Goal: Contribute content: Add original content to the website for others to see

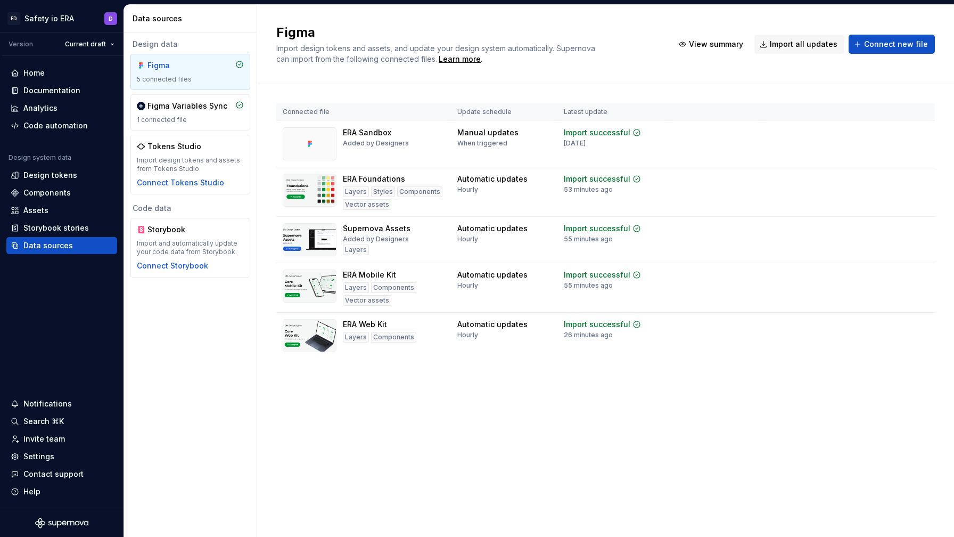
click at [803, 183] on td "View summary Import updates" at bounding box center [848, 187] width 173 height 40
click at [922, 178] on html "ED Safety io ERA D Version Current draft Home Documentation Analytics Code auto…" at bounding box center [477, 268] width 954 height 537
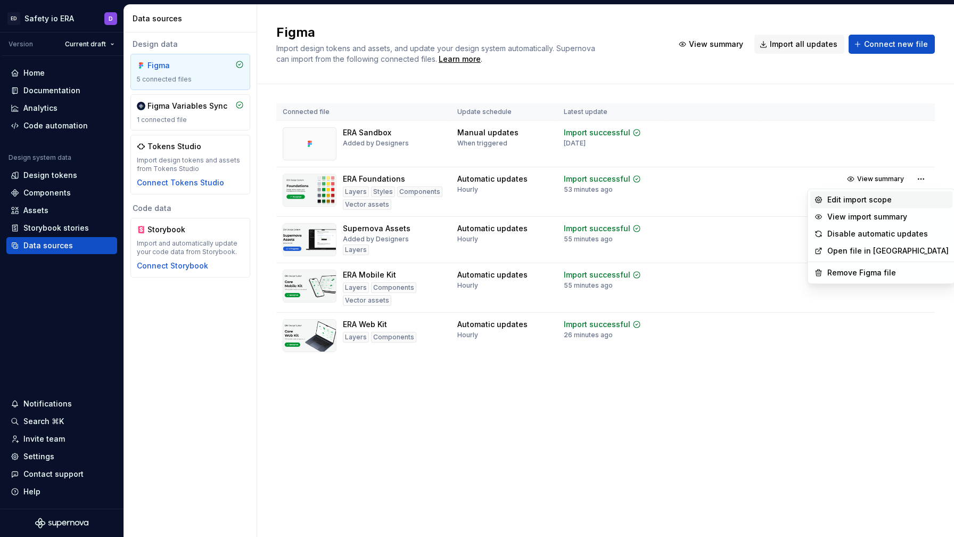
click at [892, 203] on div "Edit import scope" at bounding box center [888, 199] width 121 height 11
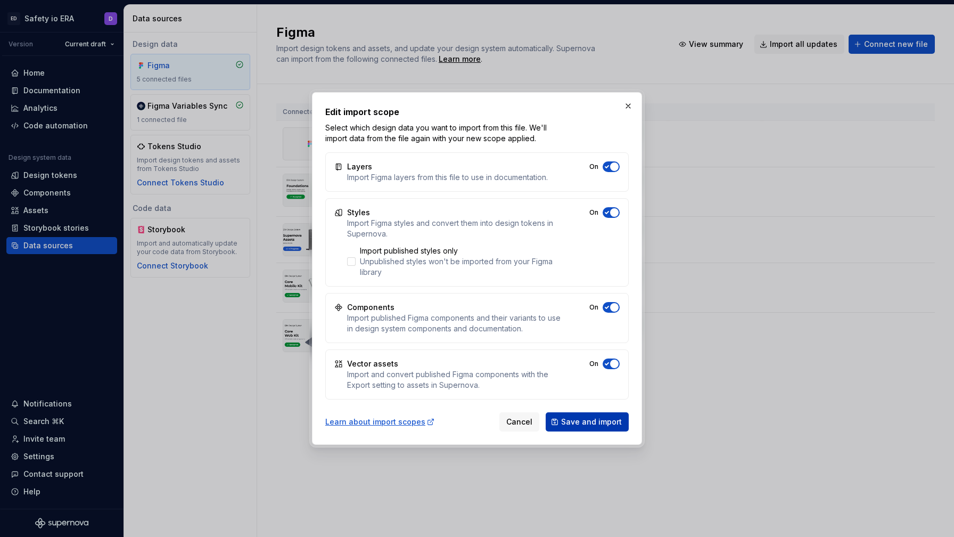
click at [562, 418] on button "Save and import" at bounding box center [587, 421] width 83 height 19
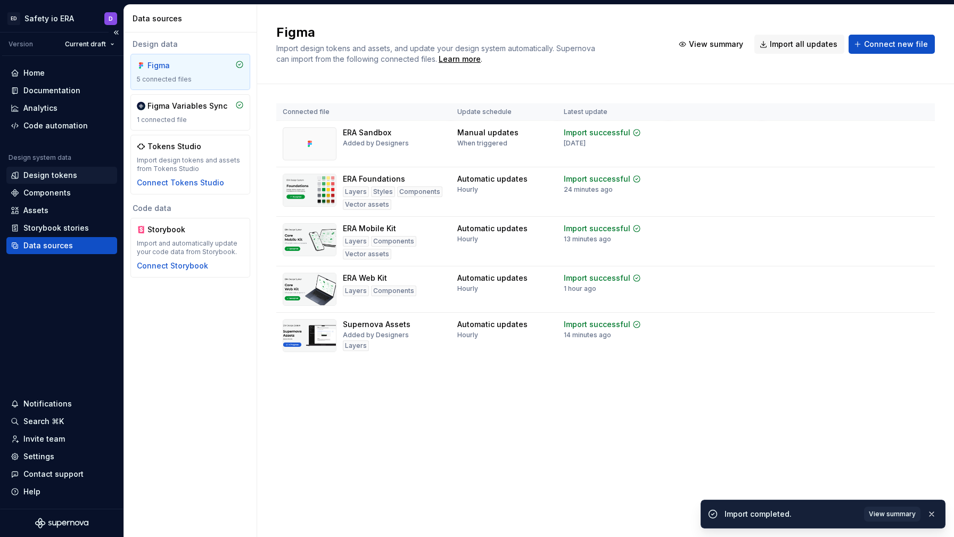
click at [50, 178] on div "Design tokens" at bounding box center [50, 175] width 54 height 11
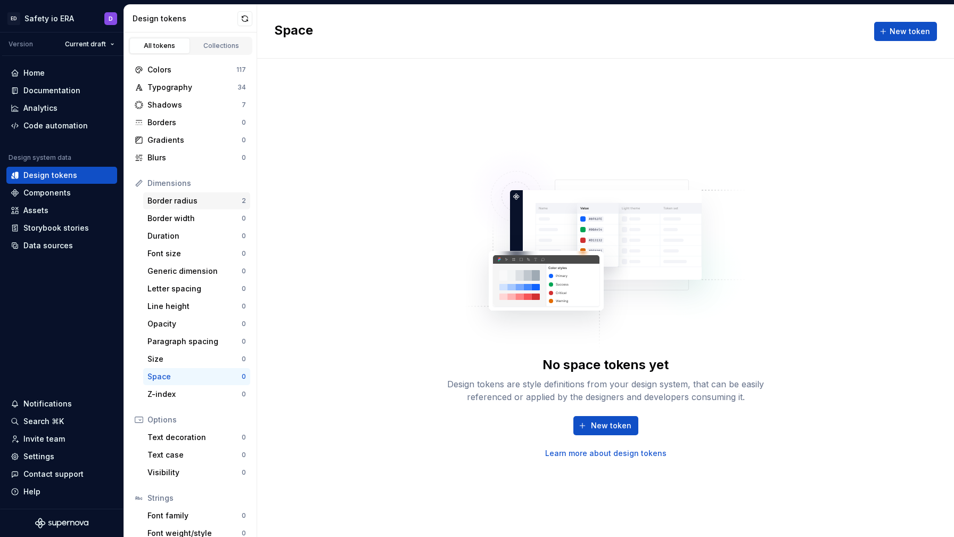
click at [213, 202] on div "Border radius" at bounding box center [195, 200] width 94 height 11
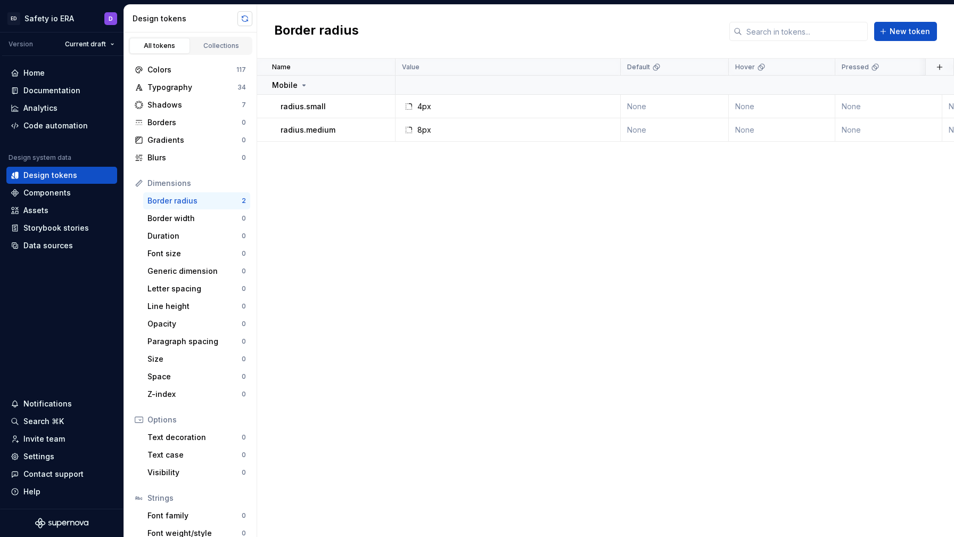
click at [247, 23] on button "button" at bounding box center [245, 18] width 15 height 15
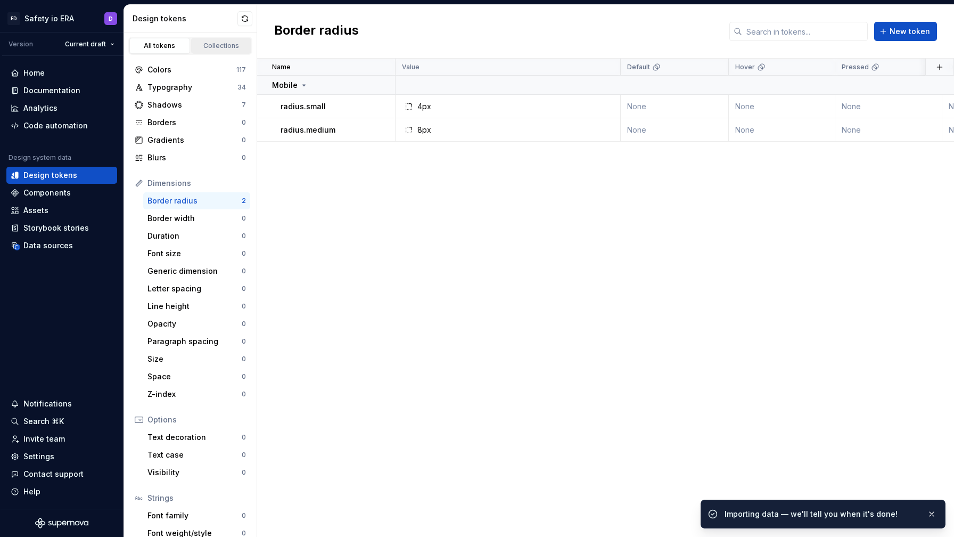
click at [230, 44] on div "Collections" at bounding box center [221, 46] width 53 height 9
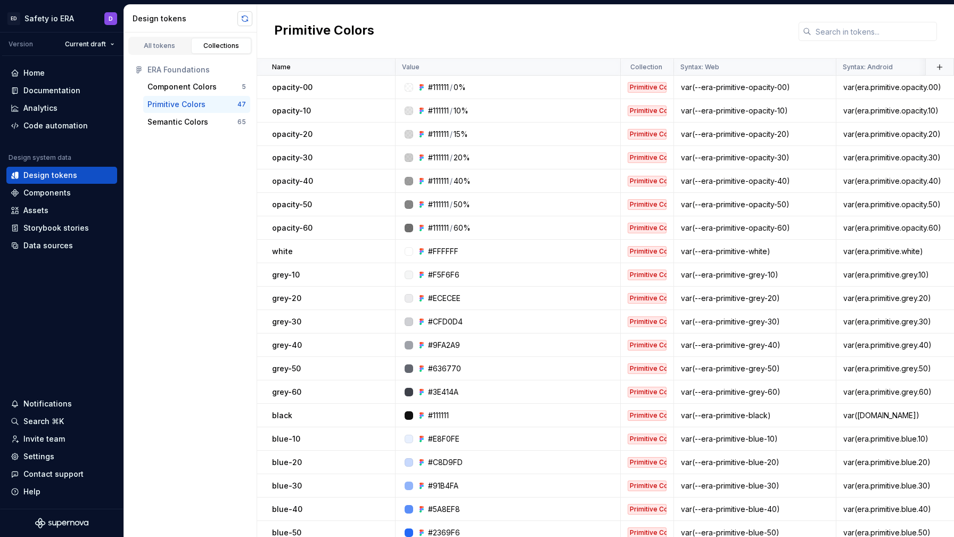
click at [244, 18] on button "button" at bounding box center [245, 18] width 15 height 15
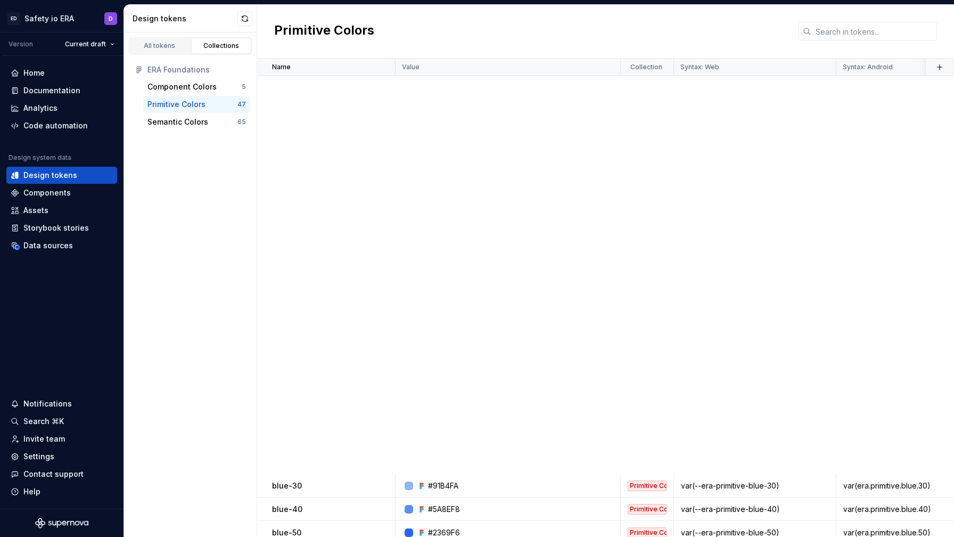
scroll to position [640, 0]
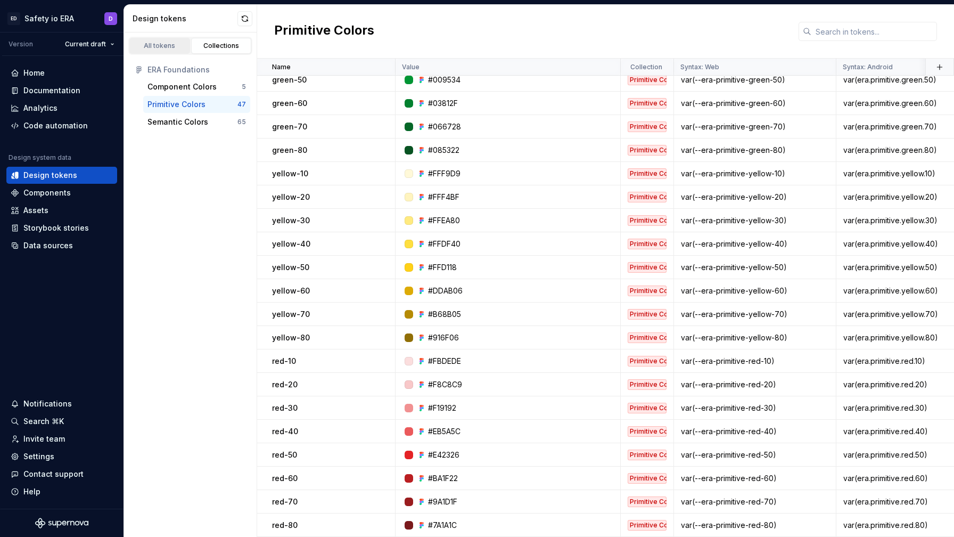
click at [175, 40] on link "All tokens" at bounding box center [159, 46] width 61 height 16
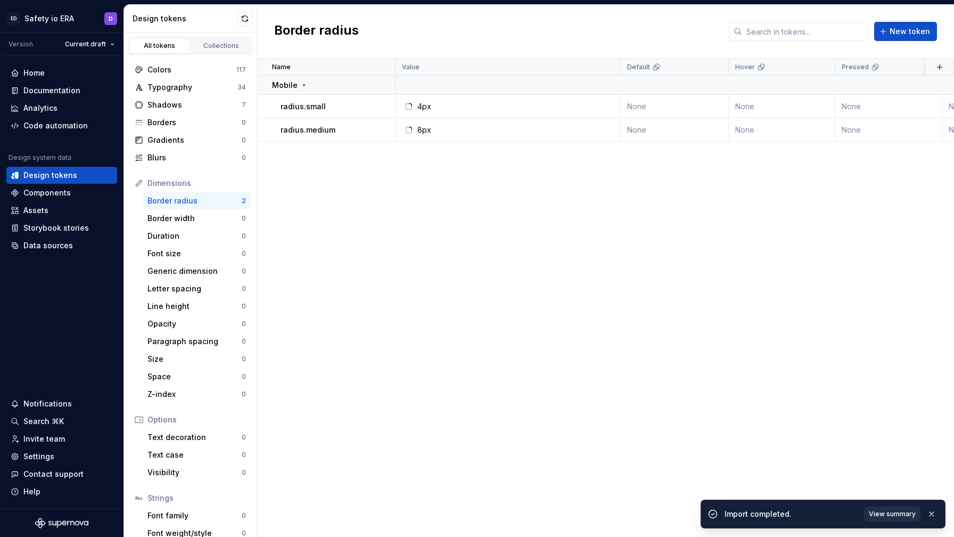
click at [887, 510] on span "View summary" at bounding box center [892, 514] width 47 height 9
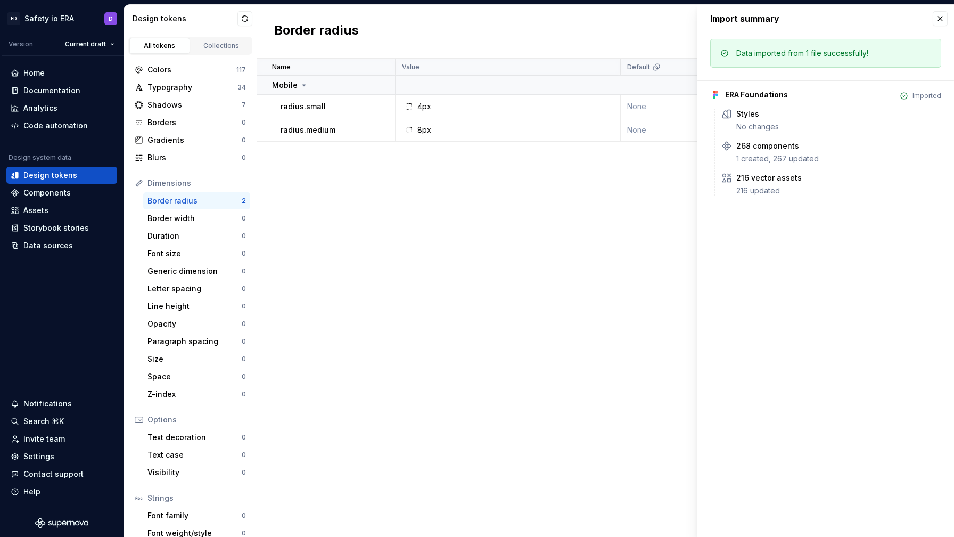
click at [527, 265] on div "Name Value Default Hover Pressed Disabled Collection Syntax: Web Syntax: Androi…" at bounding box center [605, 298] width 697 height 478
click at [939, 19] on button "button" at bounding box center [940, 18] width 15 height 15
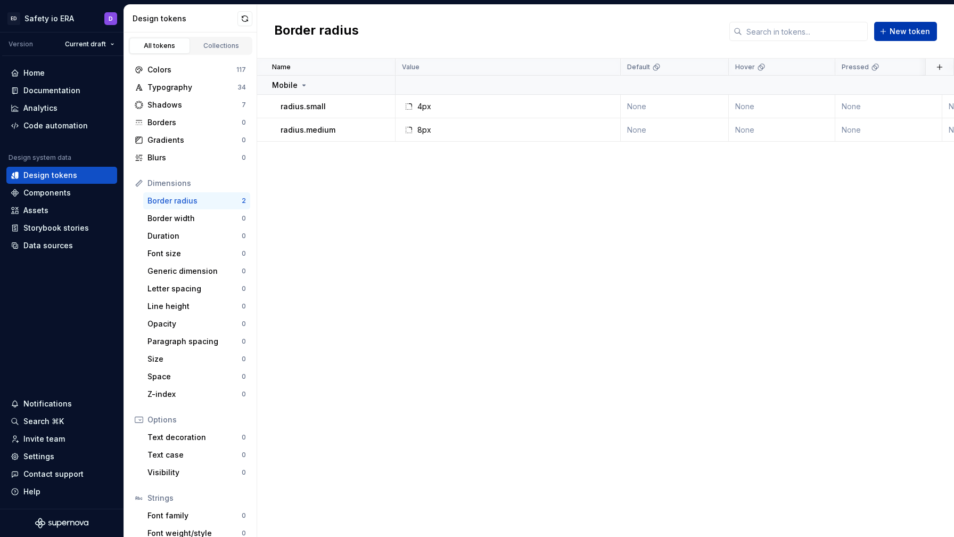
click at [901, 30] on span "New token" at bounding box center [910, 31] width 40 height 11
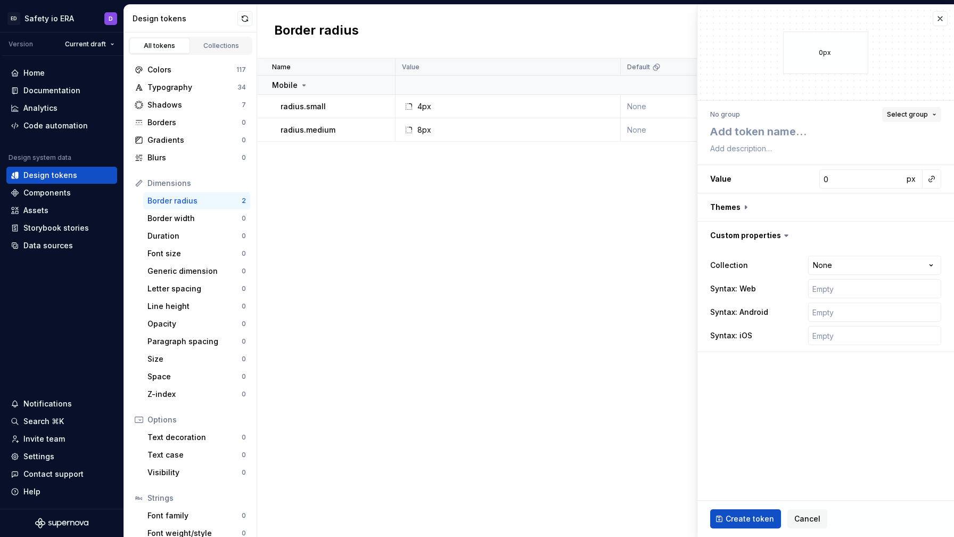
click at [912, 109] on button "Select group" at bounding box center [911, 114] width 59 height 15
type textarea "*"
